Goal: Use online tool/utility: Utilize a website feature to perform a specific function

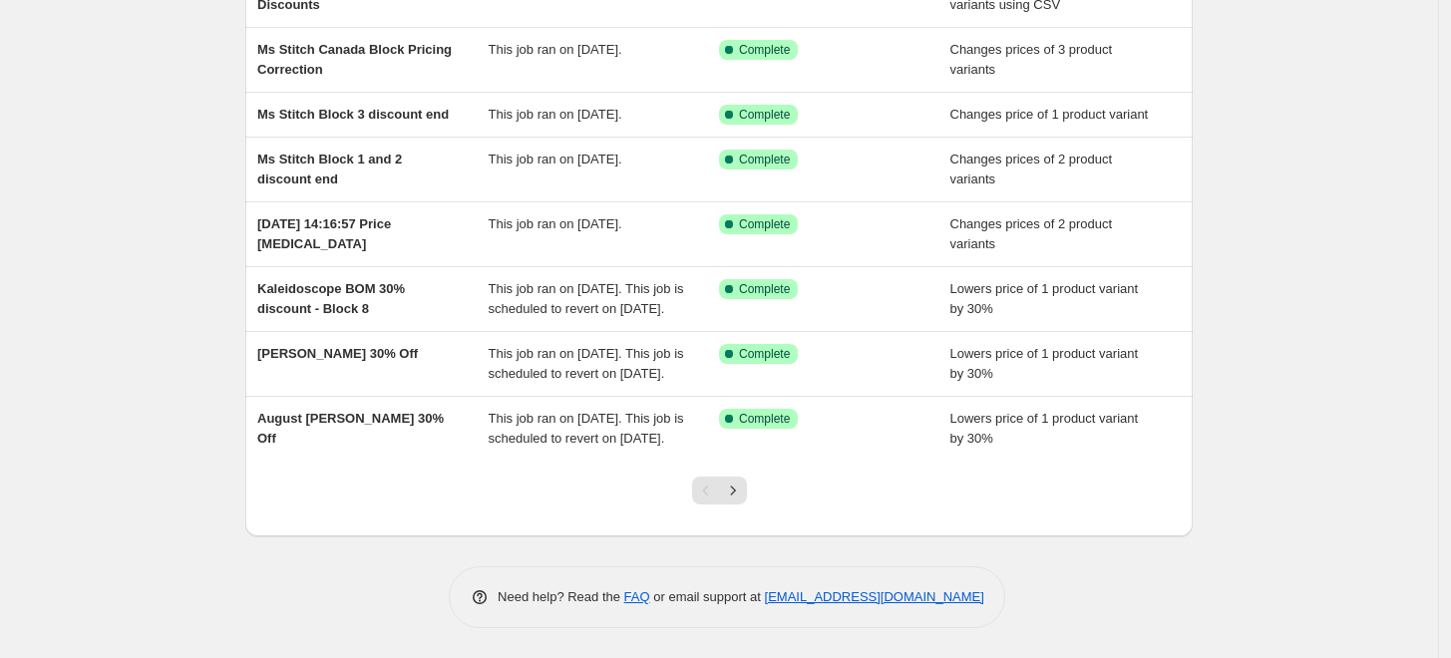
scroll to position [443, 0]
click at [735, 493] on icon "Next" at bounding box center [733, 491] width 20 height 20
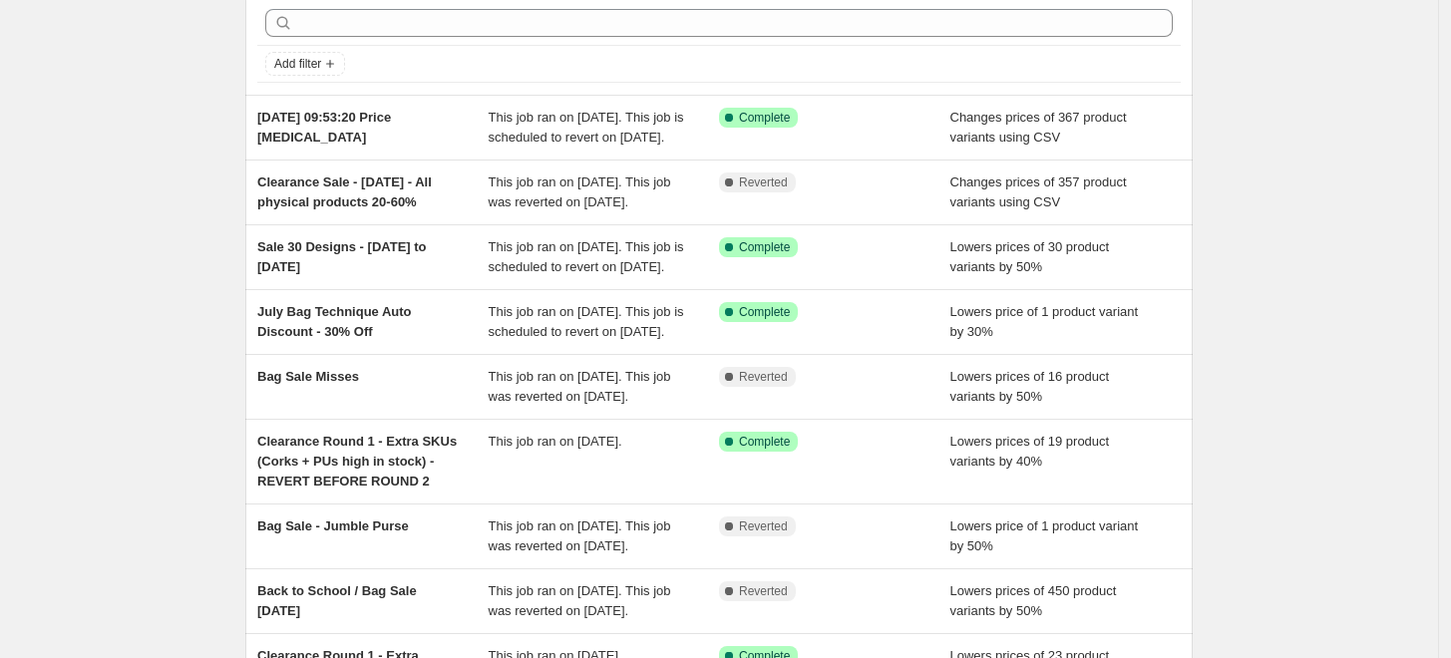
scroll to position [111, 0]
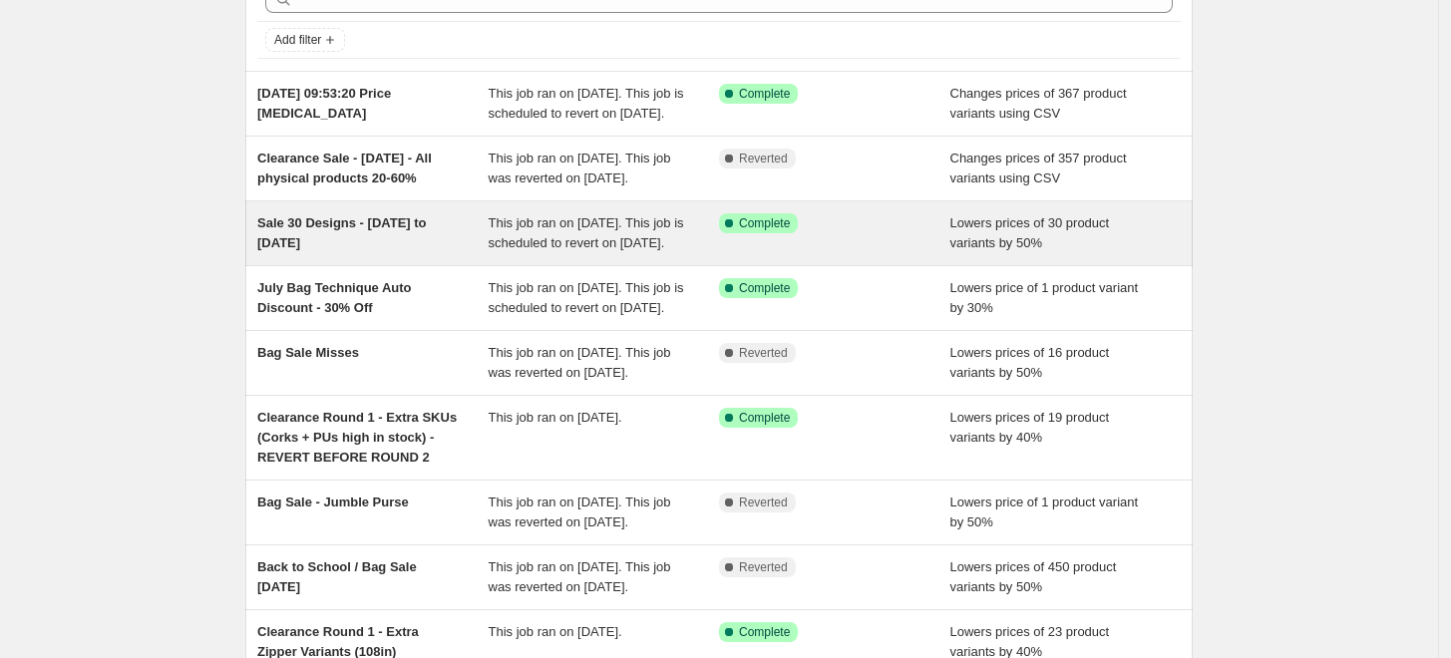
click at [379, 253] on div "Sale 30 Designs - [DATE] to [DATE]" at bounding box center [372, 233] width 231 height 40
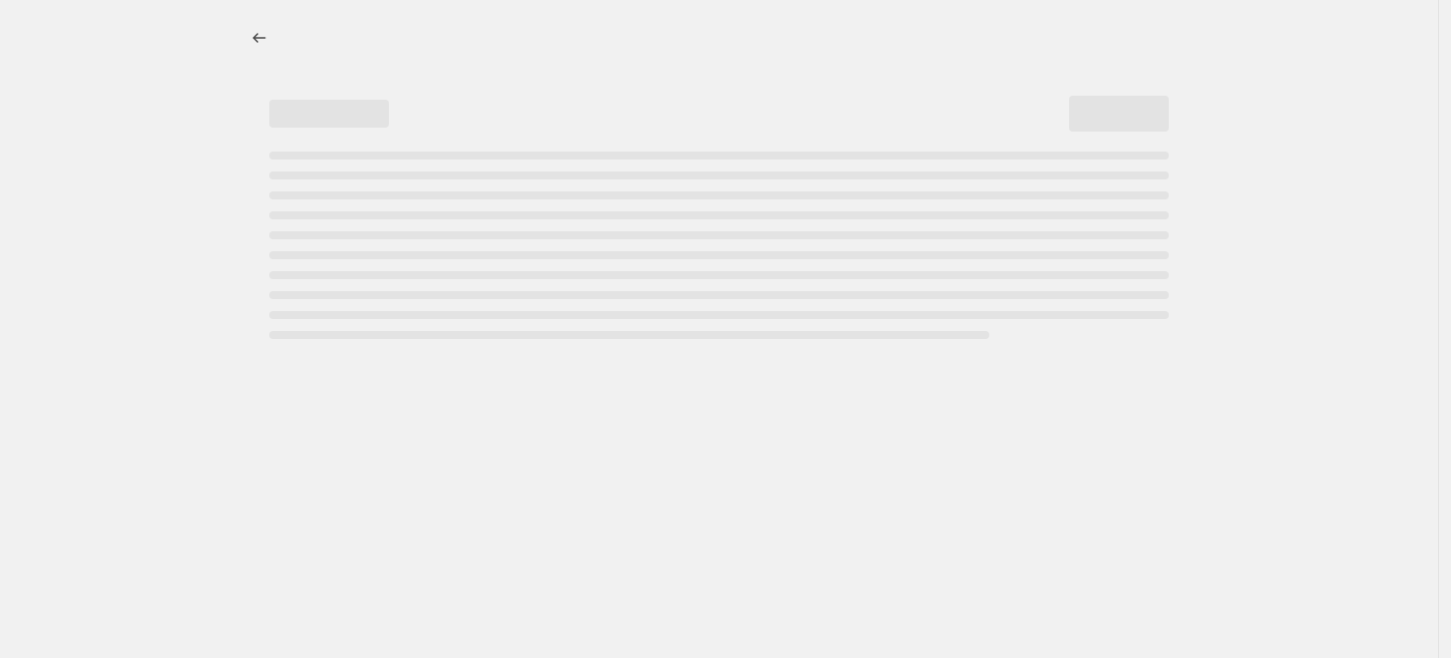
select select "percentage"
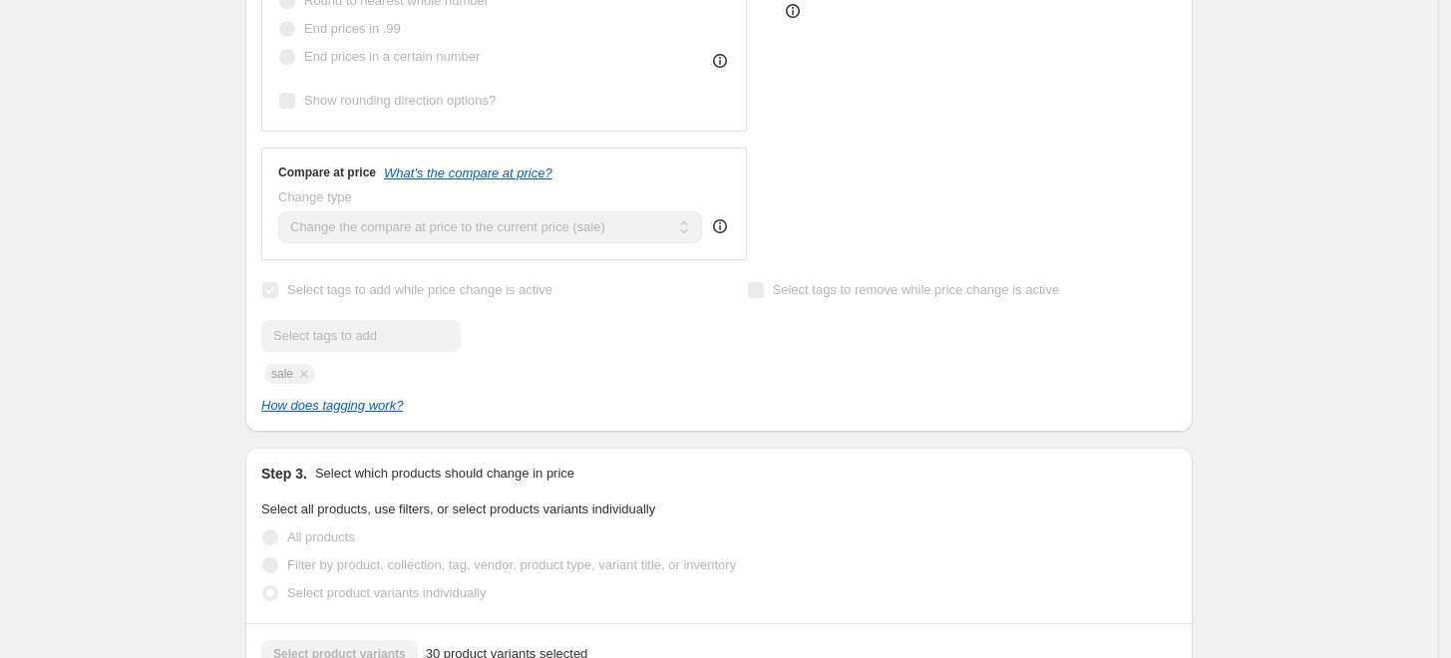
scroll to position [398, 0]
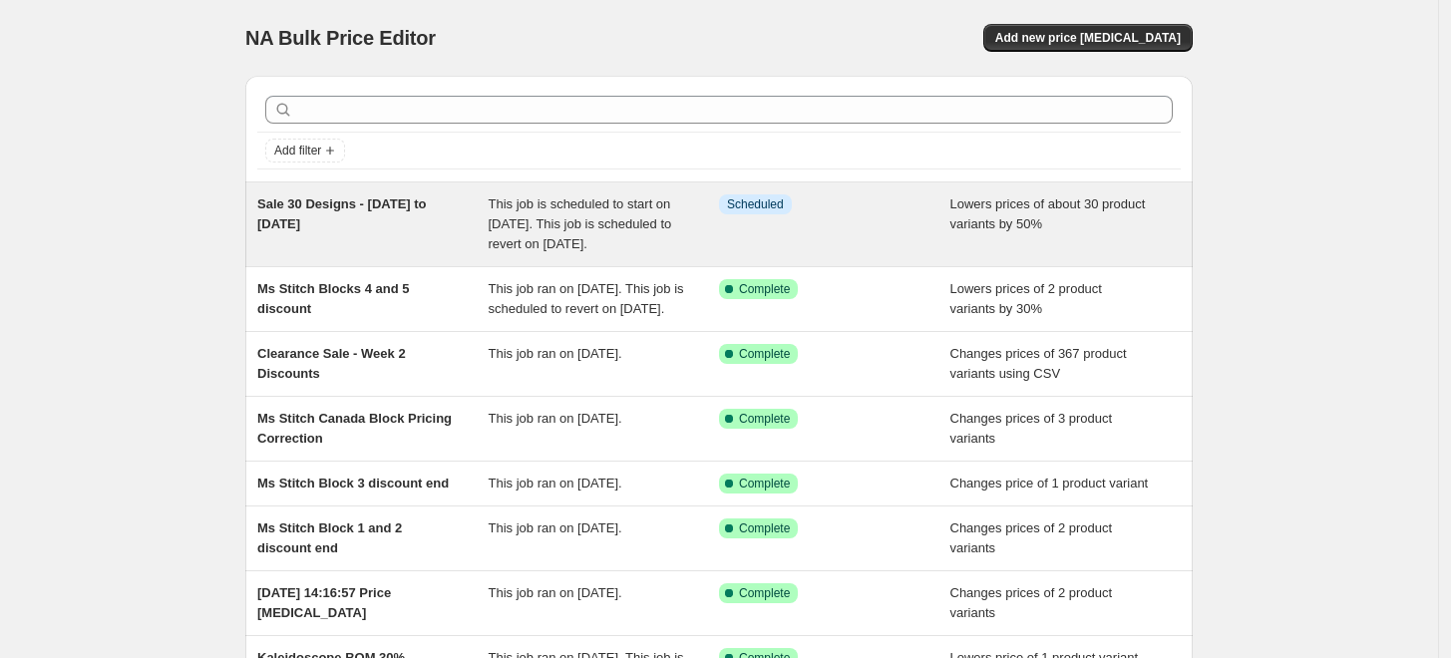
click at [395, 220] on div "Sale 30 Designs - [DATE] to [DATE]" at bounding box center [372, 225] width 231 height 60
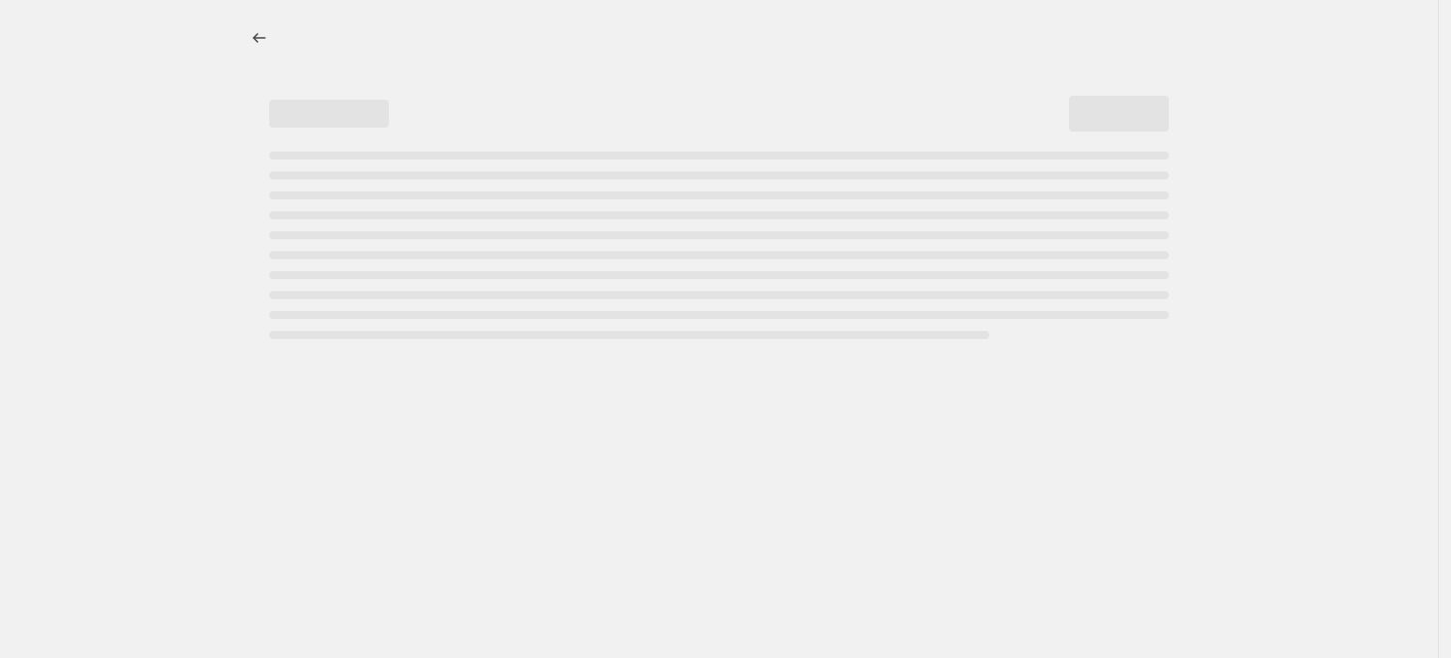
select select "percentage"
